Goal: Task Accomplishment & Management: Manage account settings

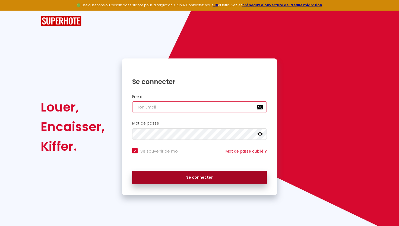
type input "[EMAIL_ADDRESS][DOMAIN_NAME]"
click at [159, 174] on button "Se connecter" at bounding box center [199, 178] width 135 height 14
checkbox input "true"
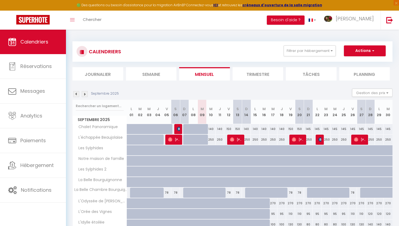
click at [271, 204] on div "270" at bounding box center [273, 203] width 9 height 10
type input "270"
type input "Mer 17 Septembre 2025"
type input "Jeu 18 Septembre 2025"
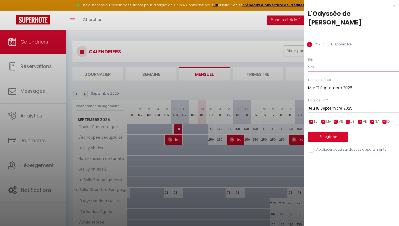
click at [315, 62] on input "270" at bounding box center [353, 67] width 91 height 10
drag, startPoint x: 315, startPoint y: 59, endPoint x: 320, endPoint y: 60, distance: 5.8
click at [320, 62] on input "270" at bounding box center [353, 67] width 91 height 10
drag, startPoint x: 320, startPoint y: 62, endPoint x: 282, endPoint y: 59, distance: 38.6
click at [282, 59] on body "🟢 Des questions ou besoin d'assistance pour la migration AirBnB? Connectez-vous…" at bounding box center [199, 146] width 399 height 233
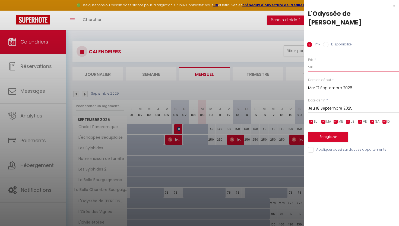
type input "210"
click at [348, 103] on div "Jeu 18 Septembre 2025 < Sep 2025 > Dim Lun Mar Mer Jeu Ven Sam 1 2 3 4 5 6 7 8 …" at bounding box center [353, 108] width 91 height 10
click at [348, 105] on input "Jeu 18 Septembre 2025" at bounding box center [353, 108] width 91 height 7
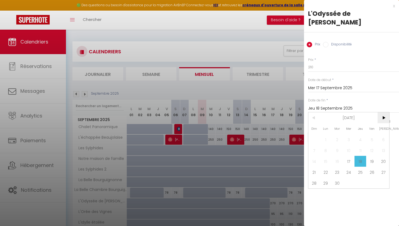
click at [385, 112] on span ">" at bounding box center [384, 117] width 12 height 11
click at [372, 177] on span "31" at bounding box center [372, 182] width 12 height 11
type input "Ven 31 Octobre 2025"
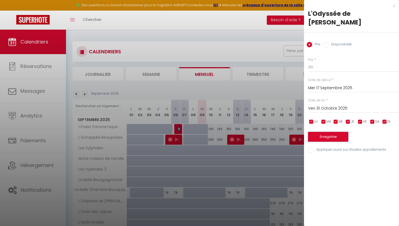
click at [324, 132] on button "Enregistrer" at bounding box center [328, 137] width 40 height 10
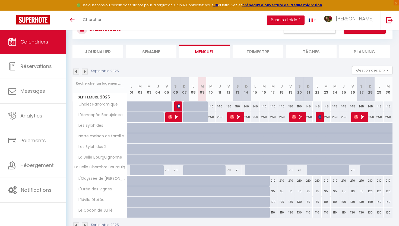
scroll to position [23, 0]
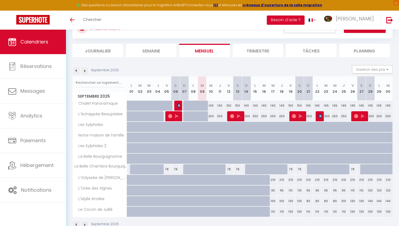
click at [85, 71] on img at bounding box center [85, 71] width 6 height 6
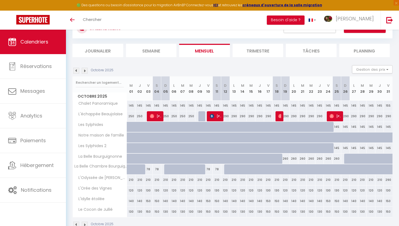
click at [87, 71] on img at bounding box center [85, 71] width 6 height 6
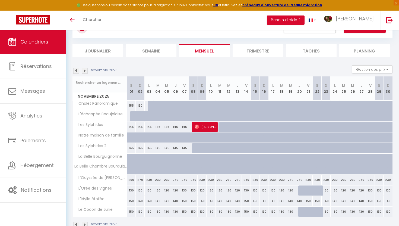
click at [87, 71] on img at bounding box center [85, 71] width 6 height 6
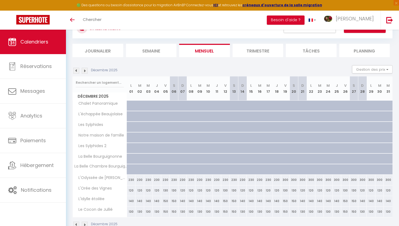
click at [87, 71] on img at bounding box center [85, 71] width 6 height 6
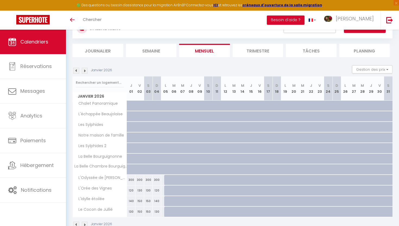
click at [87, 71] on img at bounding box center [85, 71] width 6 height 6
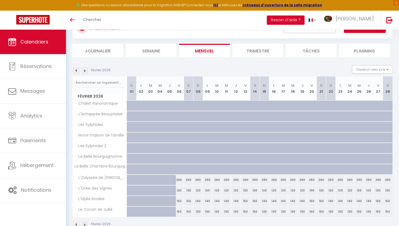
click at [87, 71] on img at bounding box center [85, 71] width 6 height 6
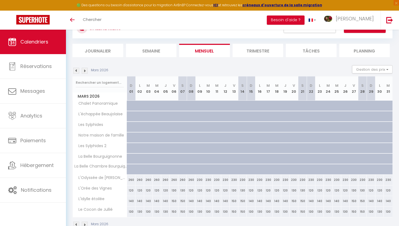
click at [87, 71] on img at bounding box center [85, 71] width 6 height 6
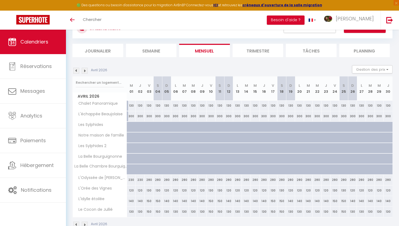
click at [87, 71] on img at bounding box center [85, 71] width 6 height 6
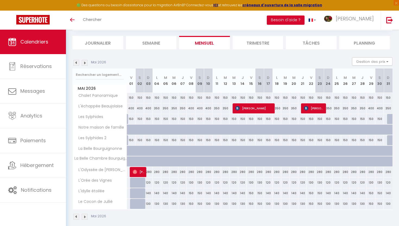
scroll to position [37, 0]
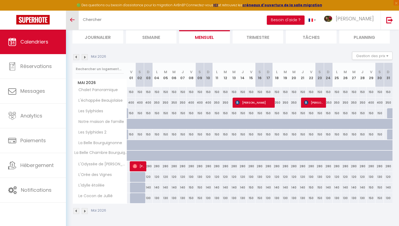
click at [68, 20] on link "Toggle menubar" at bounding box center [72, 20] width 13 height 19
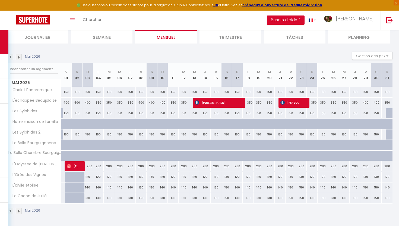
click at [11, 59] on img at bounding box center [10, 57] width 6 height 6
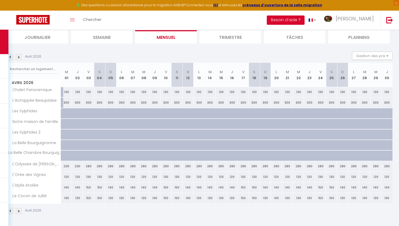
click at [11, 59] on img at bounding box center [10, 57] width 6 height 6
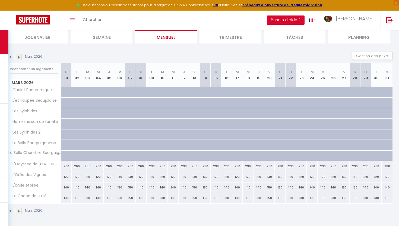
click at [11, 59] on img at bounding box center [10, 57] width 6 height 6
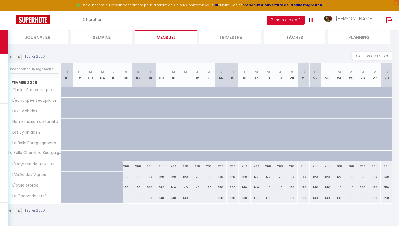
click at [11, 59] on img at bounding box center [10, 57] width 6 height 6
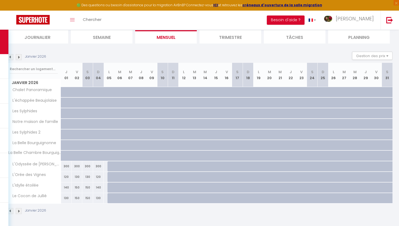
click at [11, 59] on img at bounding box center [10, 57] width 6 height 6
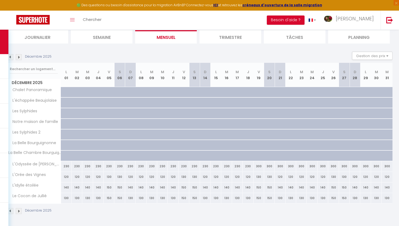
click at [11, 59] on img at bounding box center [10, 57] width 6 height 6
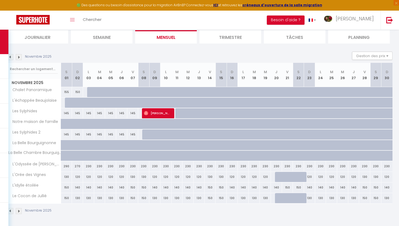
click at [11, 59] on img at bounding box center [10, 57] width 6 height 6
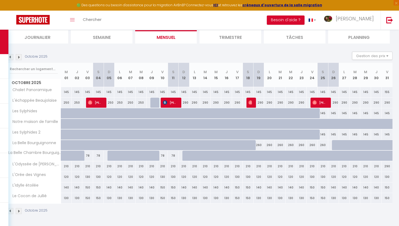
click at [11, 58] on img at bounding box center [10, 57] width 6 height 6
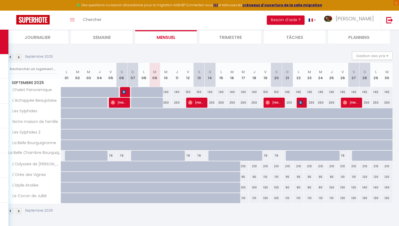
click at [261, 181] on div "110" at bounding box center [265, 177] width 11 height 10
type input "110"
type input "Ven 19 Septembre 2025"
type input "Sam 20 Septembre 2025"
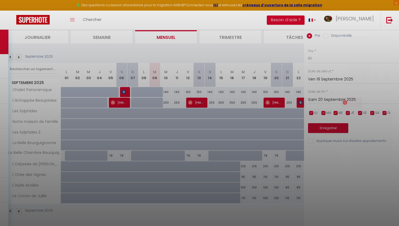
click at [262, 169] on div at bounding box center [199, 113] width 399 height 226
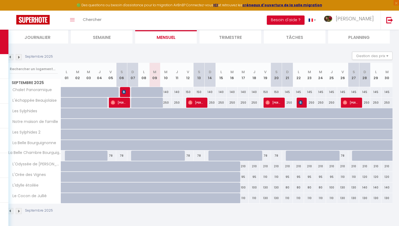
click at [255, 212] on div "Septembre 2025" at bounding box center [200, 211] width 386 height 16
click at [287, 187] on div "80" at bounding box center [287, 187] width 11 height 10
type input "80"
type input "Dim 21 Septembre 2025"
type input "Lun 22 Septembre 2025"
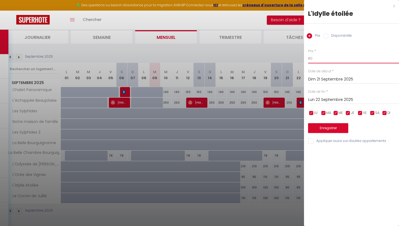
click at [339, 62] on input "80" at bounding box center [353, 59] width 91 height 10
drag, startPoint x: 339, startPoint y: 62, endPoint x: 300, endPoint y: 56, distance: 39.8
click at [300, 56] on body "🟢 Des questions ou besoin d'assistance pour la migration AirBnB? Connectez-vous…" at bounding box center [199, 109] width 399 height 233
type input "100"
click at [329, 102] on input "Lun 22 Septembre 2025" at bounding box center [353, 99] width 91 height 7
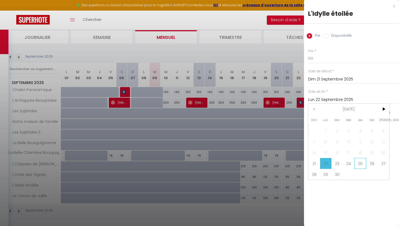
click at [366, 166] on span "25" at bounding box center [361, 163] width 12 height 11
type input "Jeu 25 Septembre 2025"
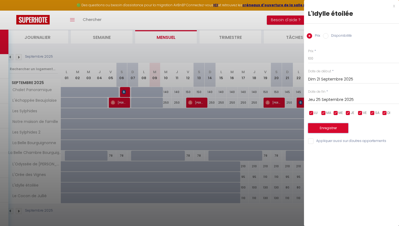
click at [326, 128] on button "Enregistrer" at bounding box center [328, 128] width 40 height 10
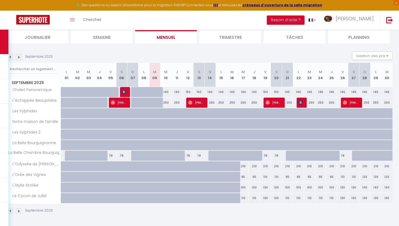
click at [242, 179] on div "95" at bounding box center [243, 177] width 11 height 10
type input "95"
type input "Mer 17 Septembre 2025"
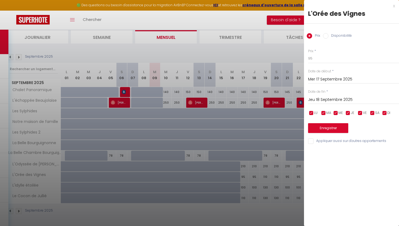
click at [344, 98] on input "Jeu 18 Septembre 2025" at bounding box center [353, 99] width 91 height 7
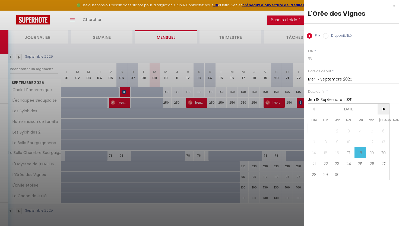
click at [383, 108] on span ">" at bounding box center [384, 108] width 12 height 11
click at [316, 185] on span "30" at bounding box center [315, 185] width 12 height 11
type input "Dim 30 Novembre 2025"
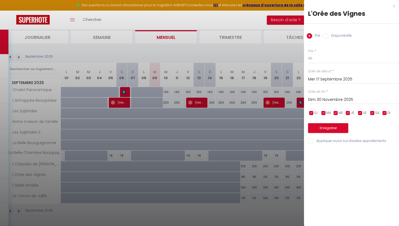
click at [361, 113] on input "checkbox" at bounding box center [360, 112] width 5 height 5
checkbox input "false"
click at [372, 113] on input "checkbox" at bounding box center [372, 112] width 5 height 5
checkbox input "false"
click at [322, 126] on button "Enregistrer" at bounding box center [328, 128] width 40 height 10
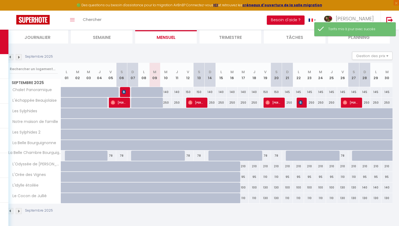
click at [265, 175] on div "110" at bounding box center [265, 177] width 11 height 10
type input "110"
type input "Ven 19 Septembre 2025"
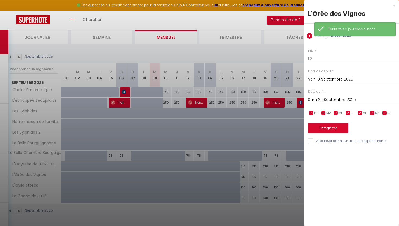
click at [323, 98] on input "Sam 20 Septembre 2025" at bounding box center [353, 99] width 91 height 7
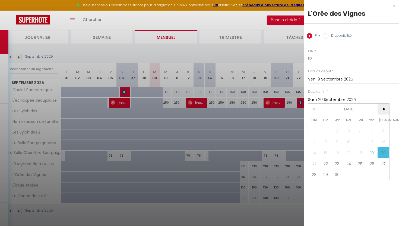
click at [384, 106] on span ">" at bounding box center [384, 108] width 12 height 11
click at [312, 187] on span "30" at bounding box center [315, 185] width 12 height 11
type input "Dim 30 Novembre 2025"
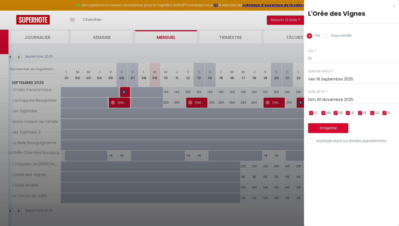
click at [384, 112] on input "checkbox" at bounding box center [384, 112] width 5 height 5
checkbox input "false"
click at [347, 112] on input "checkbox" at bounding box center [347, 112] width 5 height 5
checkbox input "false"
click at [335, 111] on input "checkbox" at bounding box center [335, 112] width 5 height 5
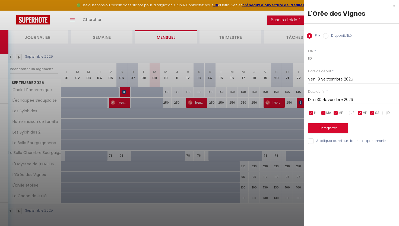
checkbox input "false"
click at [322, 114] on input "checkbox" at bounding box center [323, 112] width 5 height 5
checkbox input "false"
click at [312, 112] on input "checkbox" at bounding box center [311, 112] width 5 height 5
checkbox input "false"
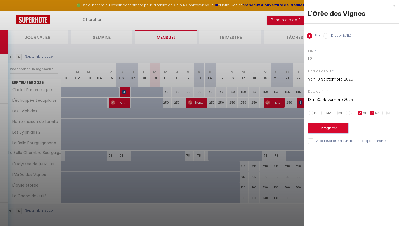
click at [322, 128] on button "Enregistrer" at bounding box center [328, 128] width 40 height 10
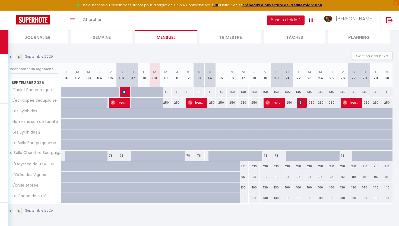
click at [247, 187] on div "100" at bounding box center [243, 187] width 11 height 10
type input "100"
type input "Mer 17 Septembre 2025"
type input "Jeu 18 Septembre 2025"
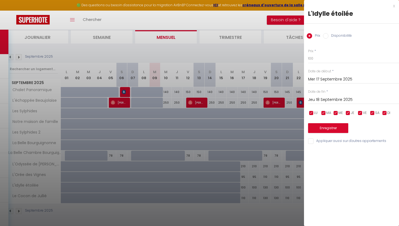
click at [375, 113] on span "SA" at bounding box center [377, 112] width 4 height 5
checkbox input "false"
click at [362, 112] on input "checkbox" at bounding box center [360, 112] width 5 height 5
checkbox input "false"
click at [344, 97] on input "Jeu 18 Septembre 2025" at bounding box center [353, 99] width 91 height 7
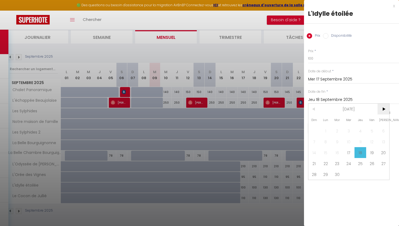
click at [386, 110] on span ">" at bounding box center [384, 108] width 12 height 11
click at [315, 186] on span "30" at bounding box center [315, 185] width 12 height 11
type input "Dim 30 Novembre 2025"
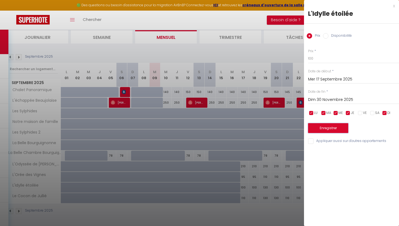
click at [338, 128] on button "Enregistrer" at bounding box center [328, 128] width 40 height 10
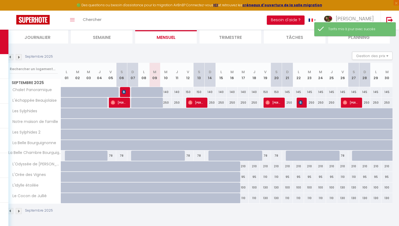
click at [266, 188] on div "130" at bounding box center [265, 187] width 11 height 10
type input "130"
type input "Ven 19 Septembre 2025"
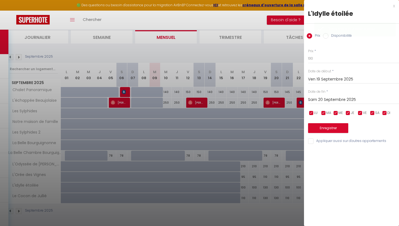
click at [319, 100] on input "Sam 20 Septembre 2025" at bounding box center [353, 99] width 91 height 7
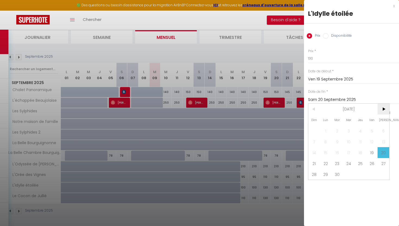
click at [385, 110] on span ">" at bounding box center [384, 108] width 12 height 11
click at [315, 184] on span "30" at bounding box center [315, 185] width 12 height 11
type input "Dim 30 Novembre 2025"
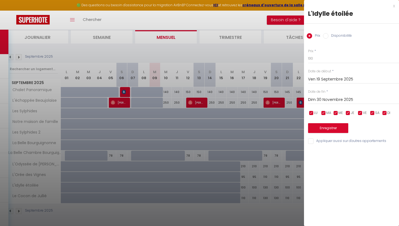
click at [384, 112] on input "checkbox" at bounding box center [384, 112] width 5 height 5
checkbox input "false"
click at [349, 112] on input "checkbox" at bounding box center [347, 112] width 5 height 5
checkbox input "false"
click at [335, 112] on input "checkbox" at bounding box center [335, 112] width 5 height 5
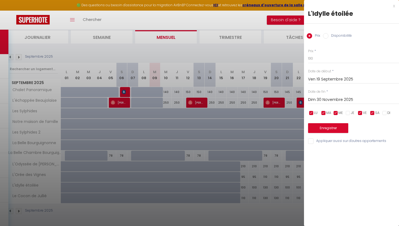
checkbox input "false"
click at [326, 112] on input "checkbox" at bounding box center [323, 112] width 5 height 5
checkbox input "false"
click at [315, 113] on span "LU" at bounding box center [316, 112] width 4 height 5
checkbox input "false"
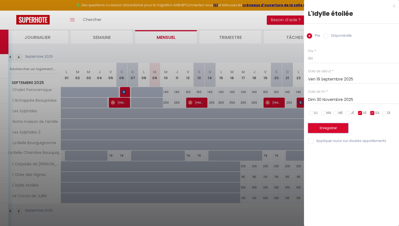
click at [328, 128] on button "Enregistrer" at bounding box center [328, 128] width 40 height 10
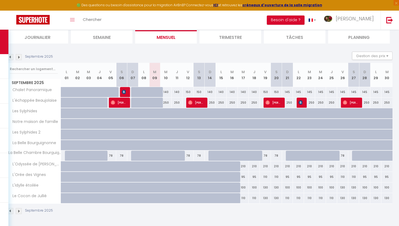
click at [247, 198] on div "110" at bounding box center [243, 198] width 11 height 10
type input "110"
type input "Mer 17 Septembre 2025"
type input "Jeu 18 Septembre 2025"
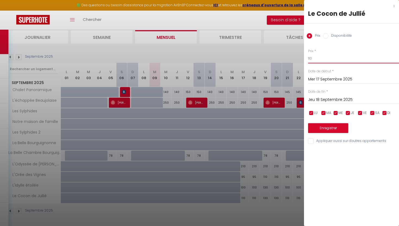
drag, startPoint x: 315, startPoint y: 58, endPoint x: 281, endPoint y: 58, distance: 33.4
click at [281, 58] on body "🟢 Des questions ou besoin d'assistance pour la migration AirBnB? Connectez-vous…" at bounding box center [199, 109] width 399 height 233
type input "0"
type input "100"
click at [361, 113] on input "checkbox" at bounding box center [360, 112] width 5 height 5
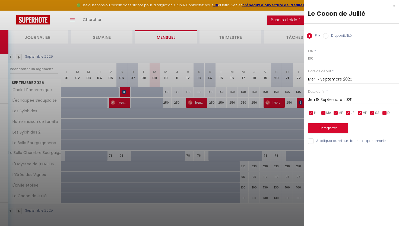
checkbox input "false"
click at [375, 113] on input "checkbox" at bounding box center [372, 112] width 5 height 5
checkbox input "false"
click at [337, 128] on button "Enregistrer" at bounding box center [328, 128] width 40 height 10
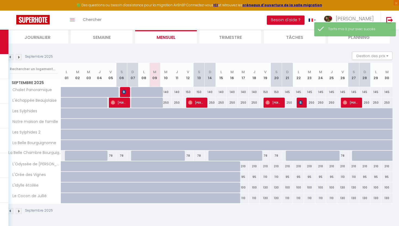
click at [243, 198] on div "110" at bounding box center [243, 198] width 11 height 10
type input "110"
type input "Mer 17 Septembre 2025"
type input "Jeu 18 Septembre 2025"
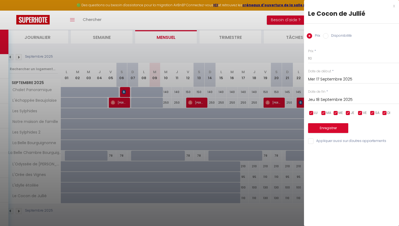
click at [362, 113] on input "checkbox" at bounding box center [360, 112] width 5 height 5
checkbox input "false"
click at [373, 114] on input "checkbox" at bounding box center [372, 112] width 5 height 5
checkbox input "false"
click at [343, 102] on input "Jeu 18 Septembre 2025" at bounding box center [353, 99] width 91 height 7
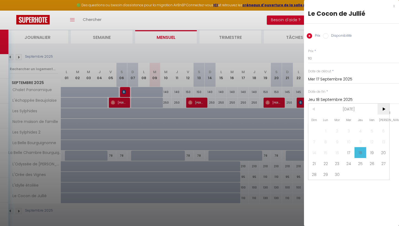
click at [385, 107] on span ">" at bounding box center [384, 108] width 12 height 11
click at [316, 183] on span "30" at bounding box center [315, 185] width 12 height 11
type input "Dim 30 Novembre 2025"
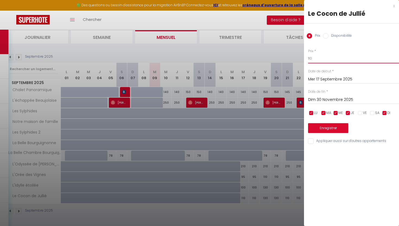
click at [320, 59] on input "110" at bounding box center [353, 59] width 91 height 10
type input "100"
click at [339, 131] on button "Enregistrer" at bounding box center [328, 128] width 40 height 10
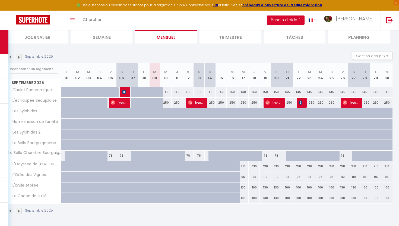
click at [266, 199] on div "130" at bounding box center [265, 198] width 11 height 10
type input "130"
type input "Ven 19 Septembre 2025"
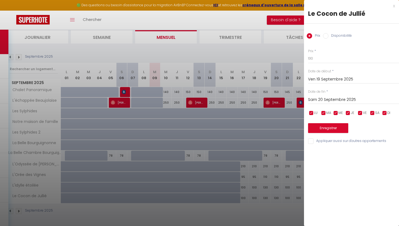
click at [328, 98] on input "Sam 20 Septembre 2025" at bounding box center [353, 99] width 91 height 7
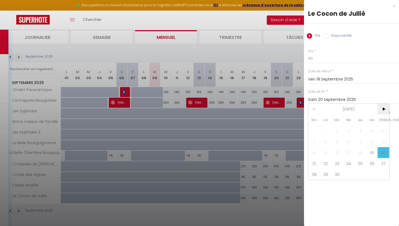
click at [383, 108] on span ">" at bounding box center [384, 108] width 12 height 11
click at [315, 183] on span "30" at bounding box center [315, 185] width 12 height 11
type input "Dim 30 Novembre 2025"
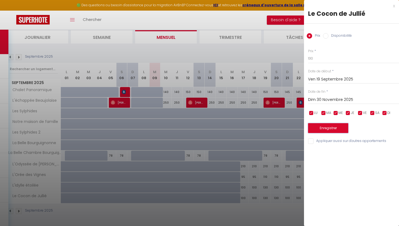
click at [325, 131] on button "Enregistrer" at bounding box center [328, 128] width 40 height 10
